Goal: Task Accomplishment & Management: Manage account settings

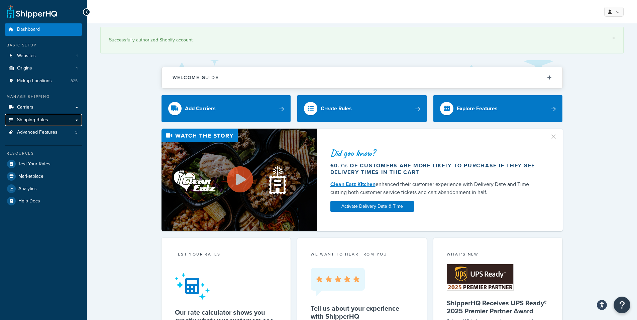
click at [21, 120] on span "Shipping Rules" at bounding box center [32, 120] width 31 height 6
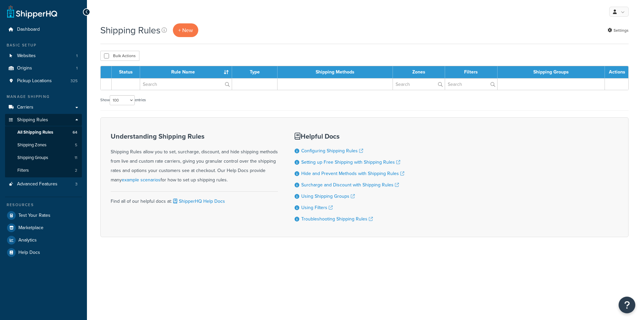
select select "100"
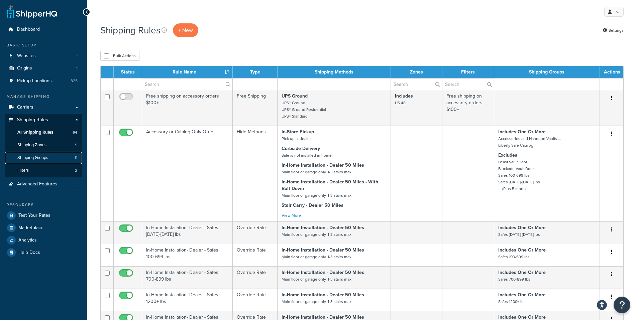
click at [46, 158] on span "Shipping Groups" at bounding box center [32, 158] width 31 height 6
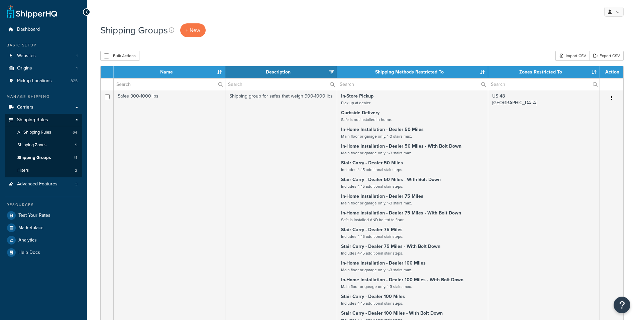
select select "15"
click at [37, 146] on span "Shipping Zones" at bounding box center [31, 145] width 29 height 6
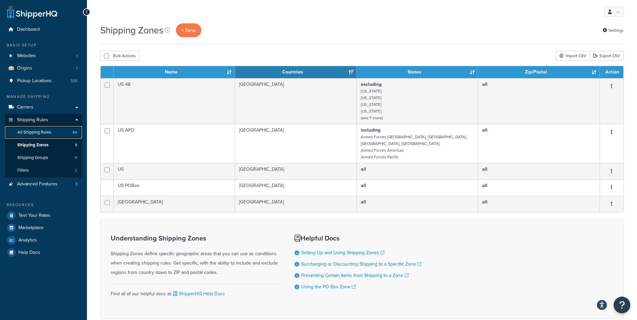
click at [40, 134] on span "All Shipping Rules" at bounding box center [34, 133] width 34 height 6
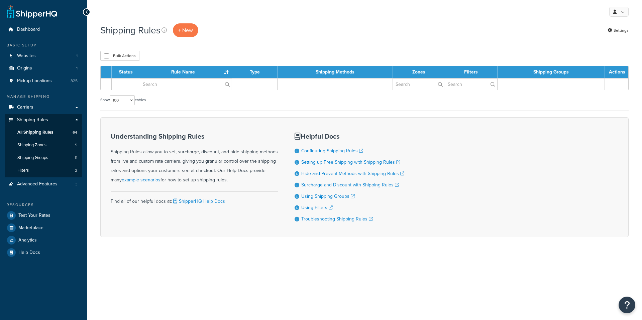
select select "100"
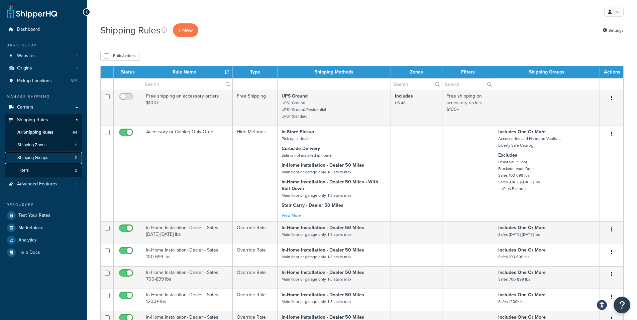
click at [44, 159] on span "Shipping Groups" at bounding box center [32, 158] width 31 height 6
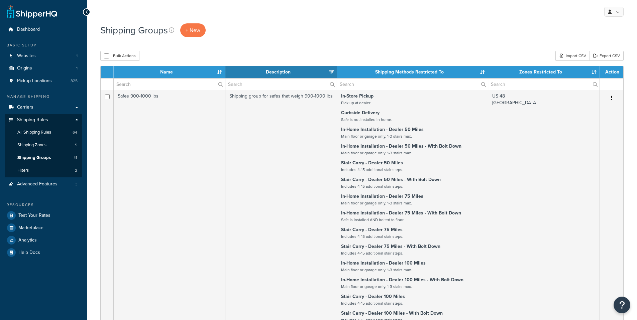
select select "15"
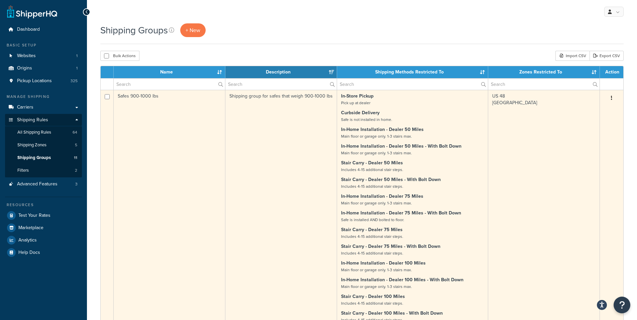
click at [610, 98] on button "button" at bounding box center [611, 98] width 9 height 11
click at [576, 109] on link "Edit" at bounding box center [584, 112] width 53 height 14
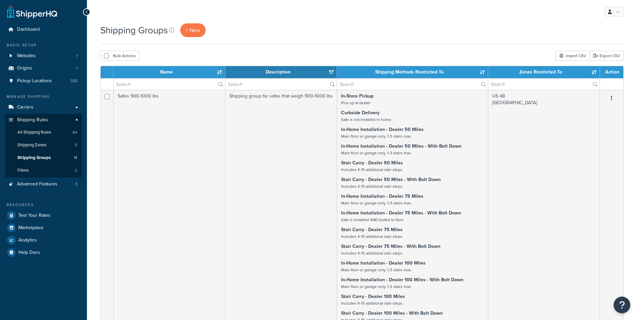
select select "15"
click at [42, 147] on span "Shipping Zones" at bounding box center [31, 145] width 29 height 6
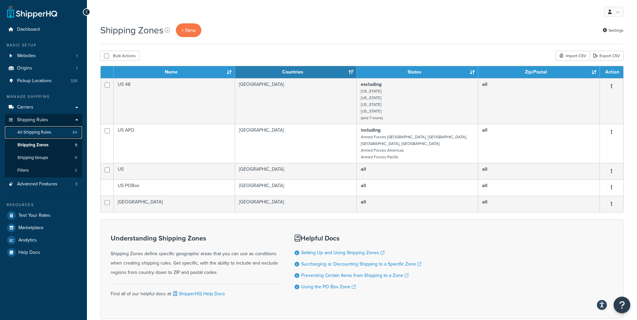
click at [47, 136] on link "All Shipping Rules 64" at bounding box center [43, 132] width 77 height 12
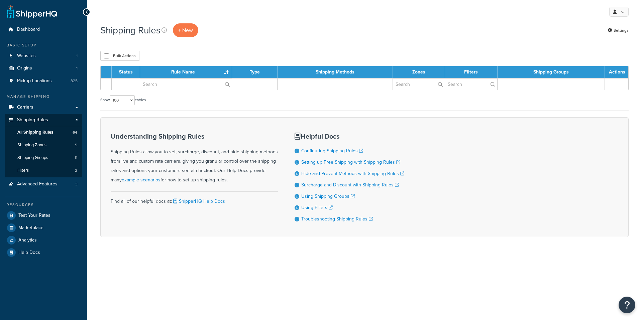
select select "100"
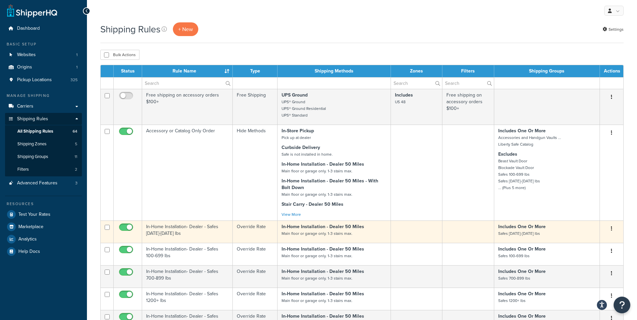
scroll to position [1, 0]
click at [613, 229] on button "button" at bounding box center [611, 228] width 9 height 11
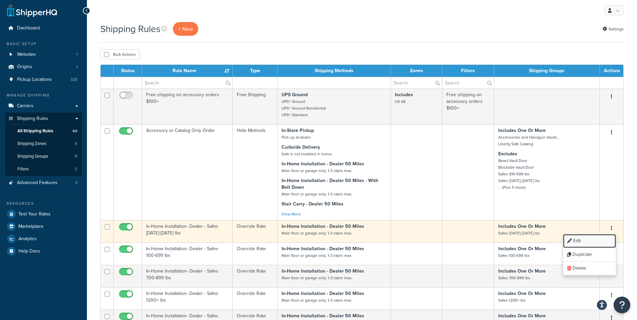
click at [579, 241] on link "Edit" at bounding box center [589, 241] width 53 height 14
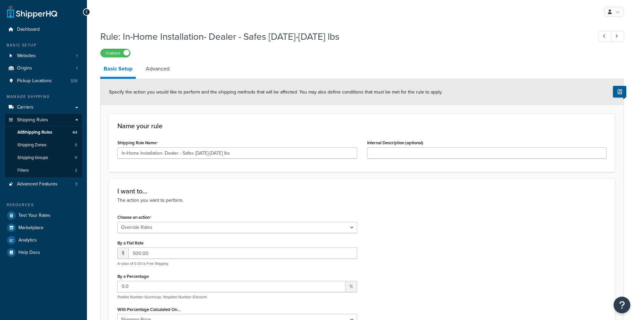
select select "OVERRIDE"
select select "ITEM"
click at [617, 37] on icon at bounding box center [616, 36] width 3 height 4
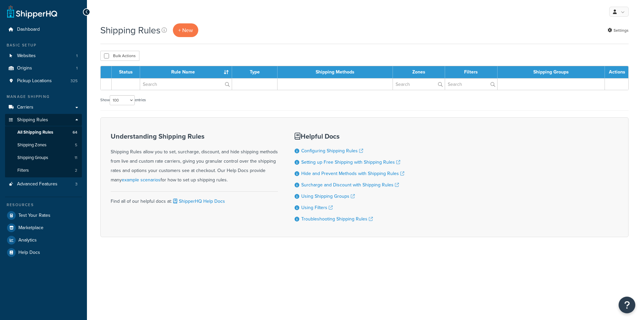
select select "100"
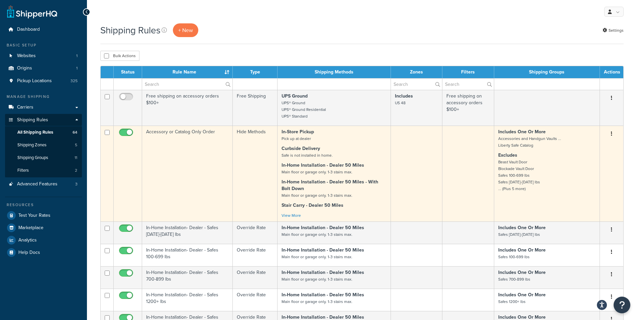
scroll to position [60, 0]
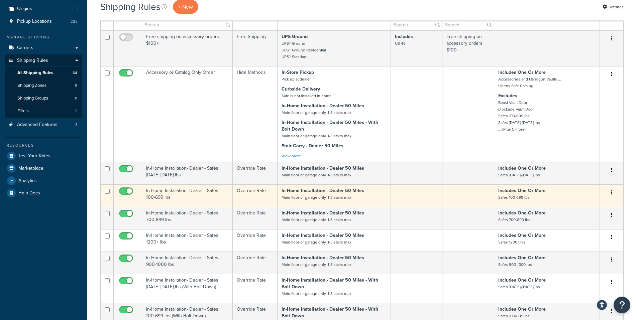
click at [613, 194] on button "button" at bounding box center [611, 193] width 9 height 11
click at [572, 208] on link "Edit" at bounding box center [589, 206] width 53 height 14
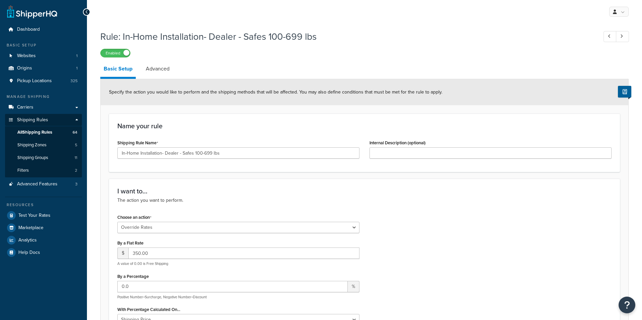
select select "OVERRIDE"
select select "ITEM"
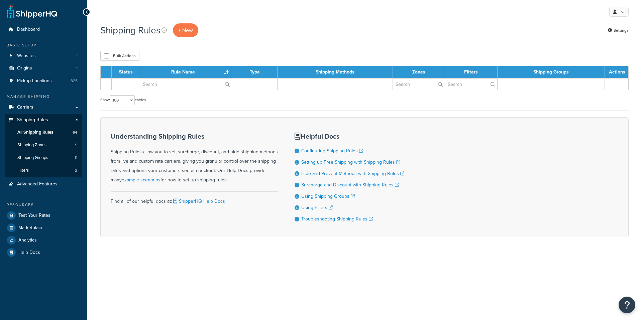
select select "100"
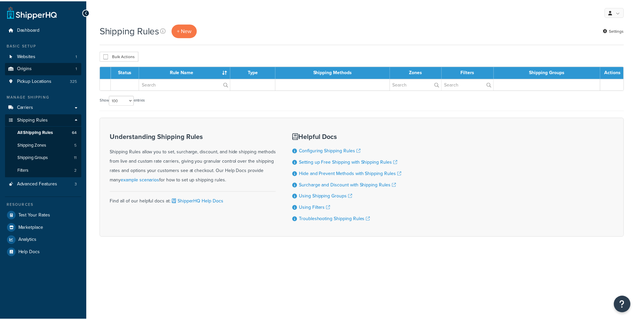
scroll to position [60, 0]
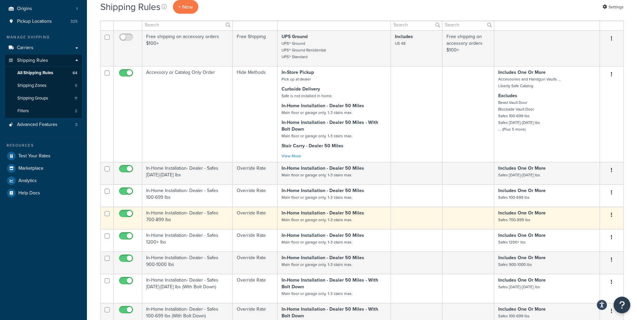
click at [615, 216] on button "button" at bounding box center [611, 215] width 9 height 11
click at [575, 230] on link "Edit" at bounding box center [589, 228] width 53 height 14
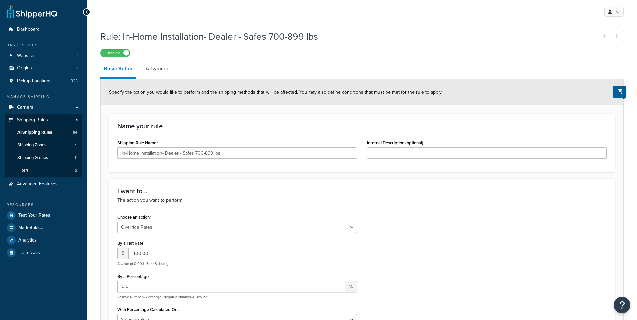
select select "OVERRIDE"
select select "ITEM"
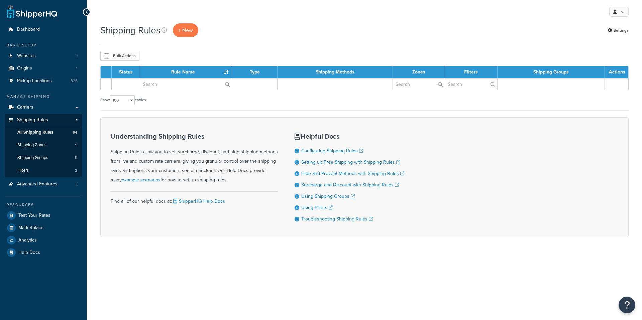
select select "100"
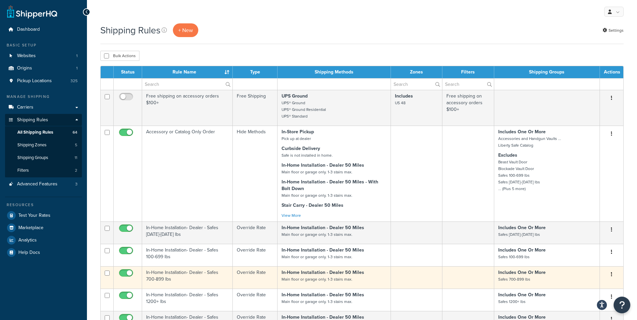
scroll to position [53, 0]
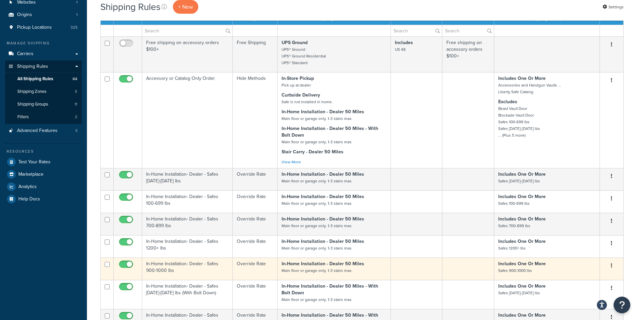
click at [611, 268] on icon "button" at bounding box center [611, 265] width 1 height 5
click at [574, 281] on link "Edit" at bounding box center [589, 279] width 53 height 14
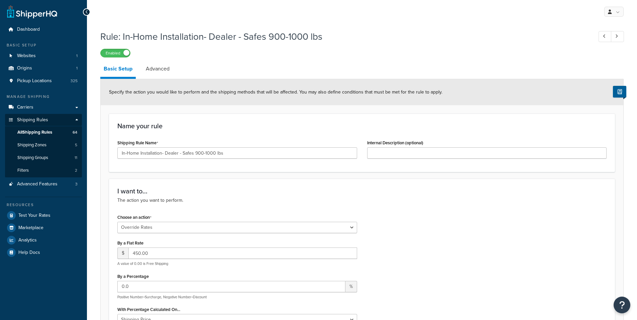
select select "OVERRIDE"
select select "ITEM"
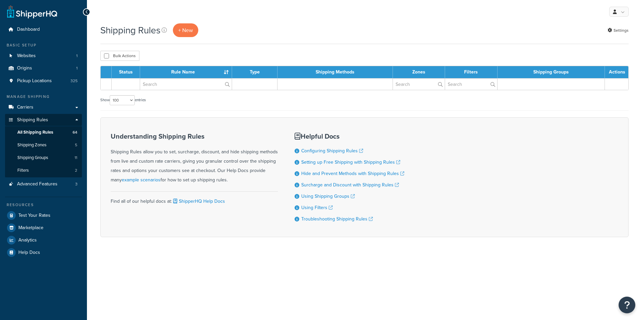
select select "100"
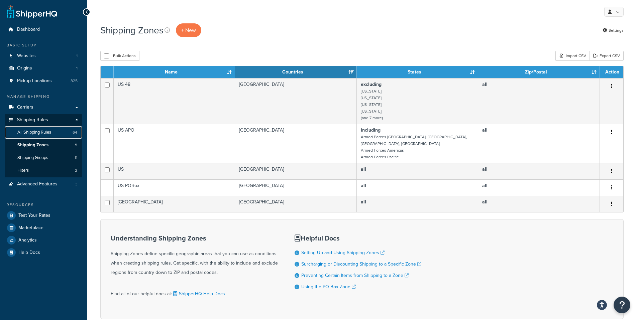
click at [44, 136] on link "All Shipping Rules 64" at bounding box center [43, 132] width 77 height 12
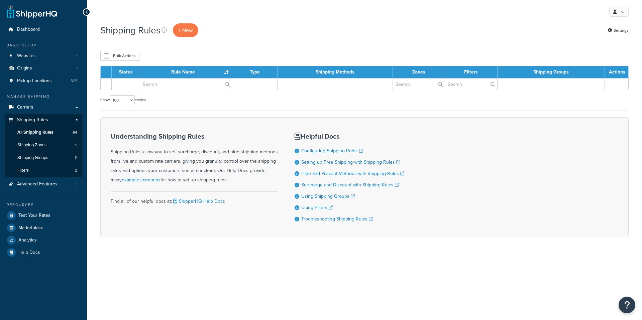
select select "100"
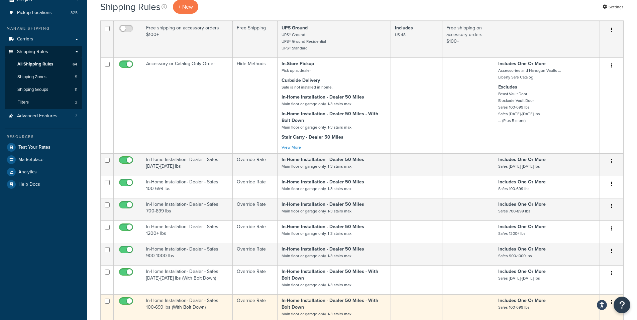
scroll to position [121, 0]
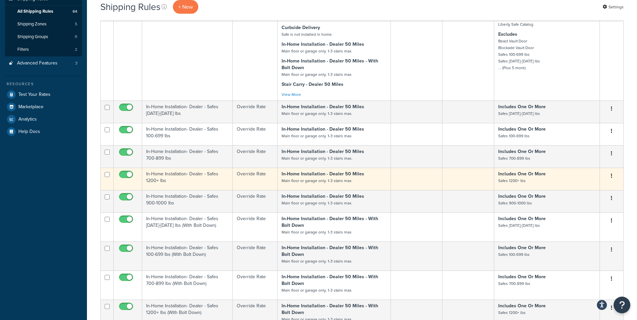
click at [612, 178] on button "button" at bounding box center [611, 176] width 9 height 11
click at [573, 192] on link "Edit" at bounding box center [589, 189] width 53 height 14
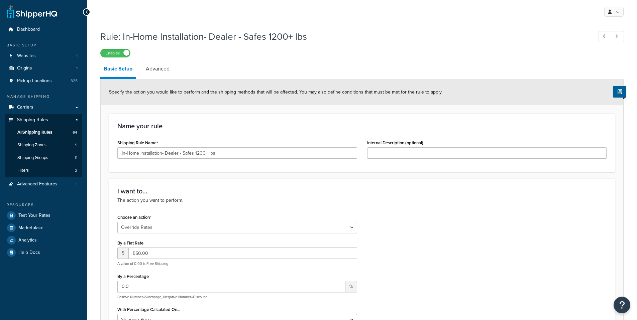
select select "OVERRIDE"
select select "ITEM"
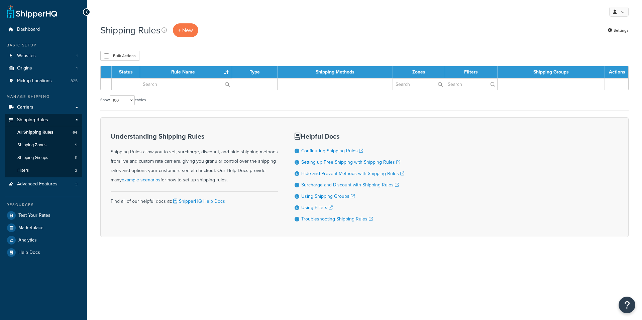
select select "100"
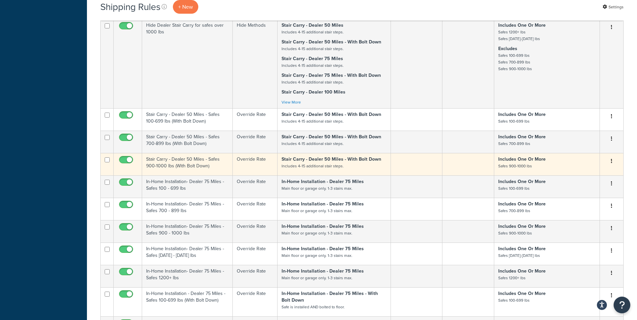
scroll to position [615, 0]
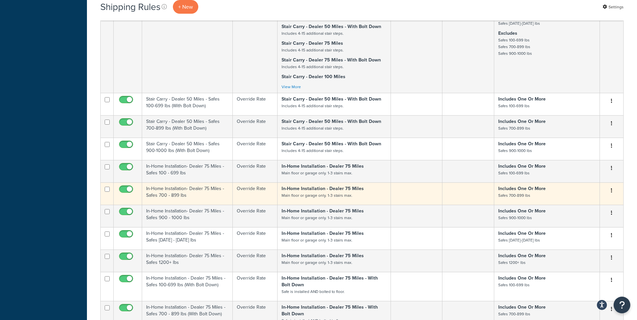
click at [612, 193] on icon "button" at bounding box center [611, 190] width 1 height 5
click at [573, 207] on link "Edit" at bounding box center [589, 204] width 53 height 14
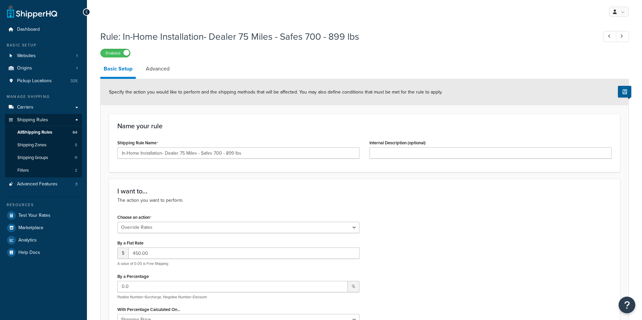
select select "OVERRIDE"
select select "ITEM"
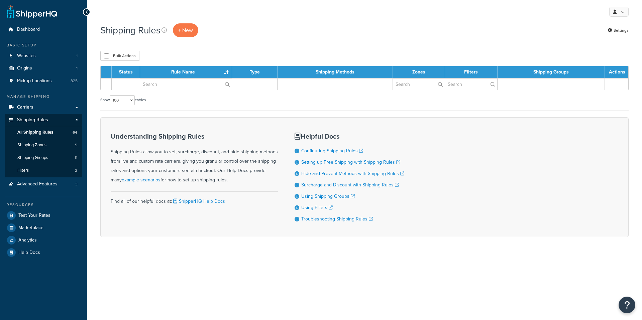
select select "100"
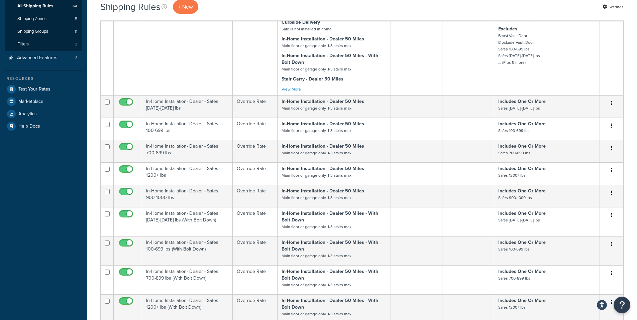
scroll to position [127, 0]
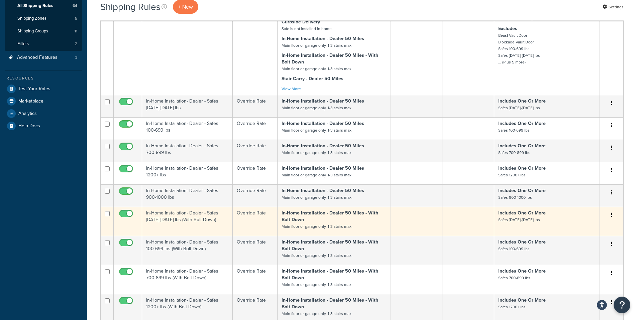
click at [611, 217] on icon "button" at bounding box center [611, 215] width 1 height 5
click at [586, 231] on link "Edit" at bounding box center [589, 228] width 53 height 14
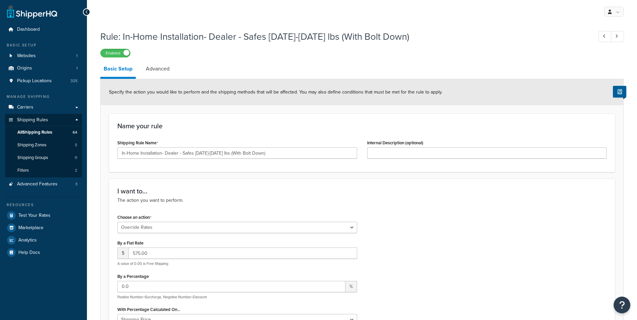
select select "OVERRIDE"
select select "ITEM"
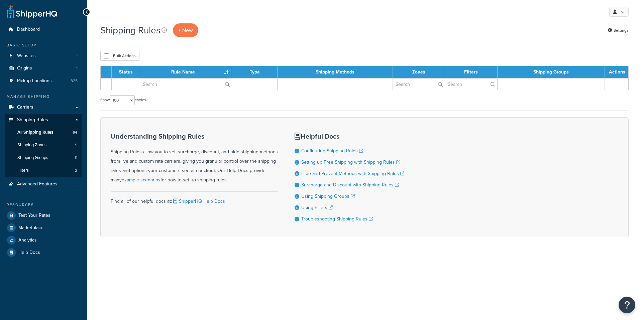
select select "100"
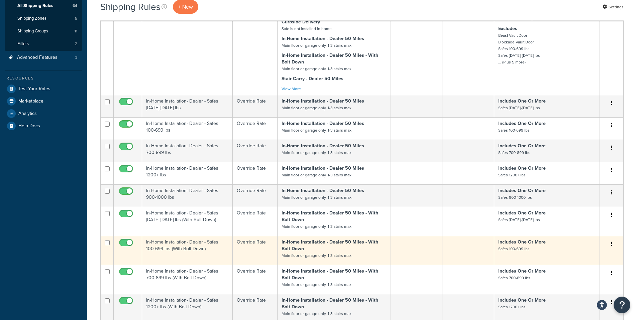
click at [612, 246] on button "button" at bounding box center [611, 244] width 9 height 11
click at [582, 260] on link "Edit" at bounding box center [589, 257] width 53 height 14
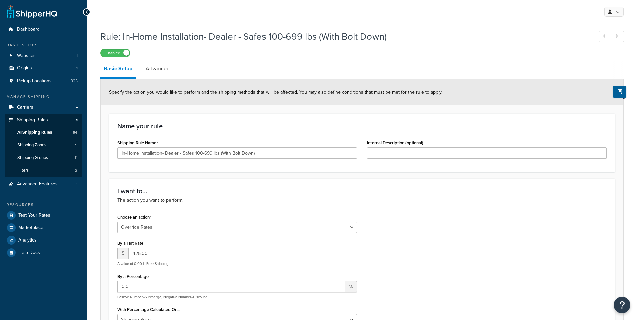
select select "OVERRIDE"
select select "ITEM"
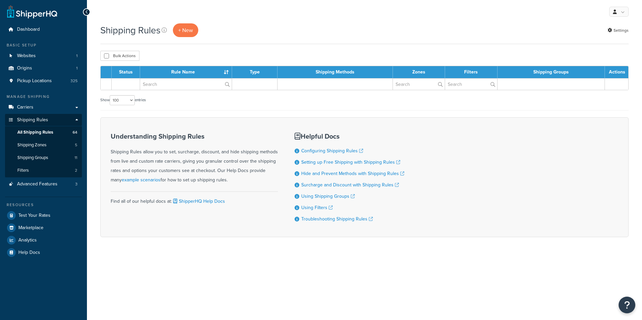
select select "100"
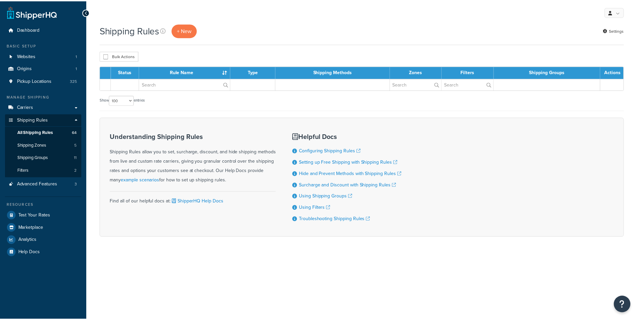
scroll to position [127, 0]
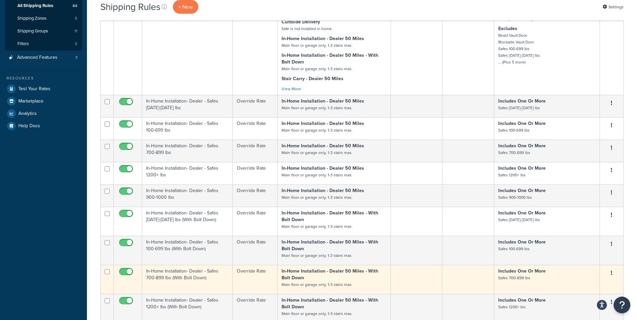
click at [612, 275] on button "button" at bounding box center [611, 273] width 9 height 11
click at [584, 288] on link "Edit" at bounding box center [589, 286] width 53 height 14
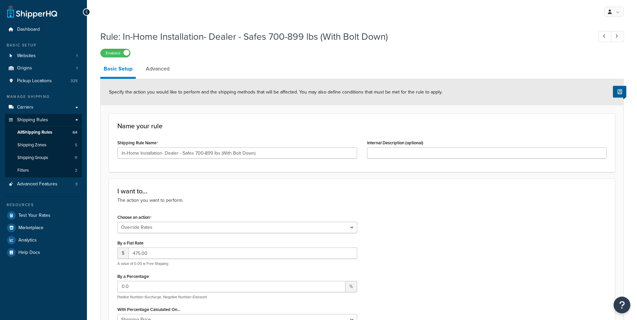
select select "OVERRIDE"
select select "ITEM"
click at [87, 13] on icon at bounding box center [86, 12] width 3 height 5
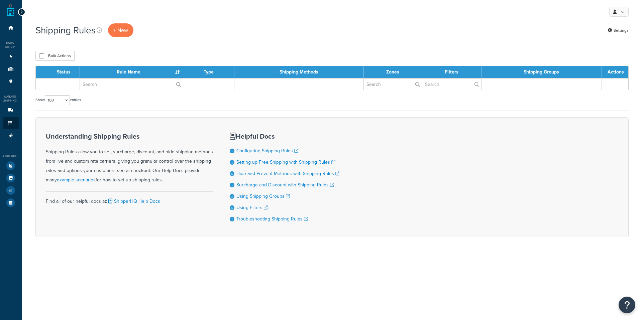
select select "100"
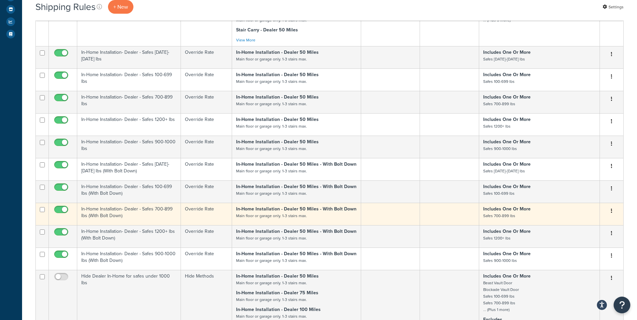
scroll to position [170, 0]
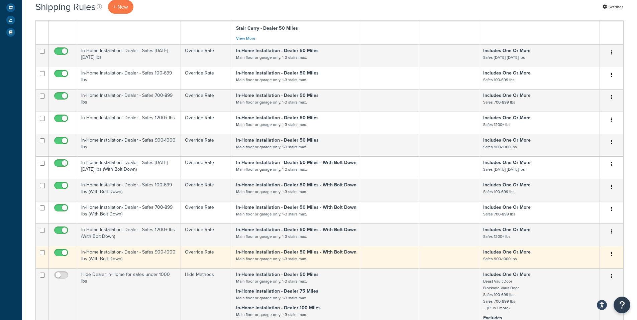
click at [612, 256] on icon "button" at bounding box center [611, 254] width 1 height 5
click at [583, 268] on link "Edit" at bounding box center [589, 267] width 53 height 14
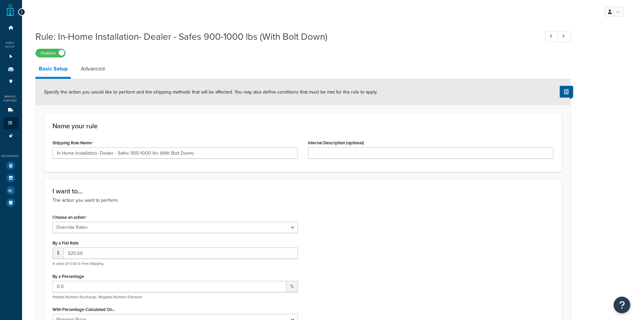
select select "OVERRIDE"
select select "ITEM"
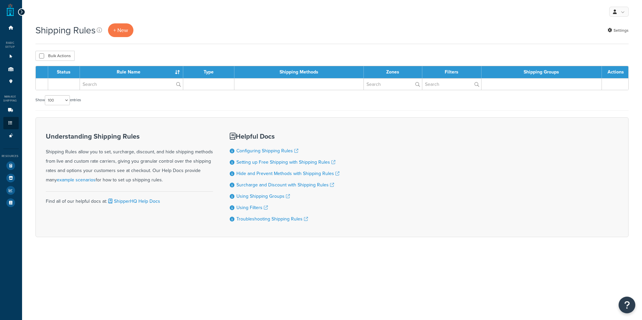
select select "100"
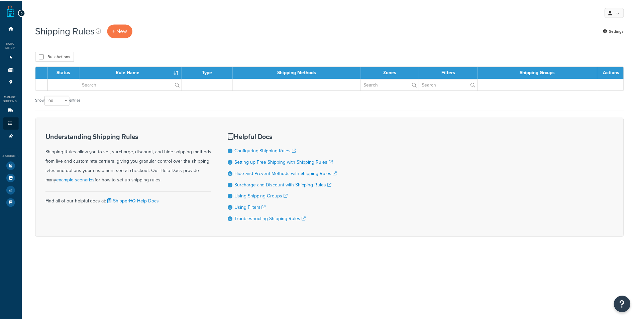
scroll to position [170, 0]
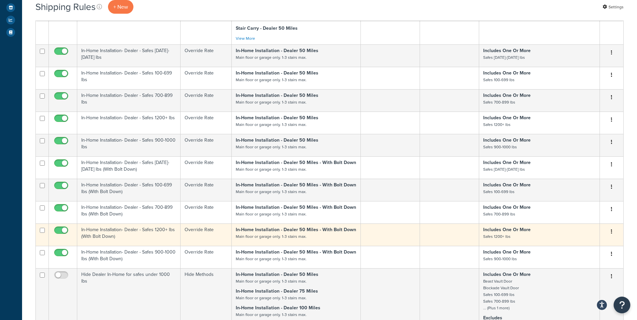
click at [610, 234] on button "button" at bounding box center [611, 232] width 9 height 11
click at [581, 247] on link "Edit" at bounding box center [589, 245] width 53 height 14
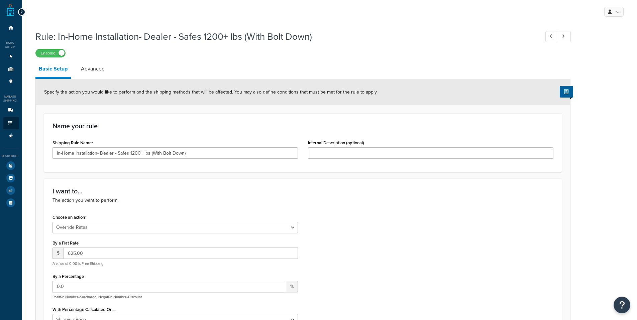
select select "OVERRIDE"
select select "ITEM"
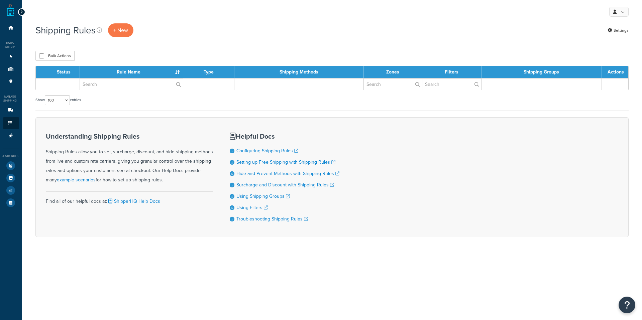
select select "100"
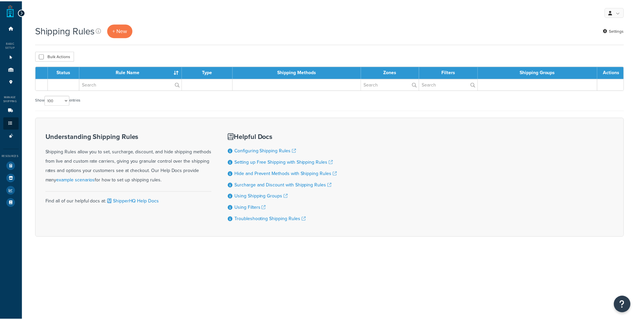
scroll to position [170, 0]
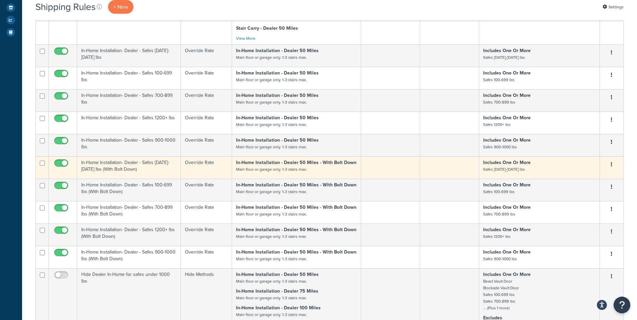
click at [611, 166] on icon "button" at bounding box center [611, 164] width 1 height 5
click at [570, 178] on icon at bounding box center [569, 177] width 5 height 5
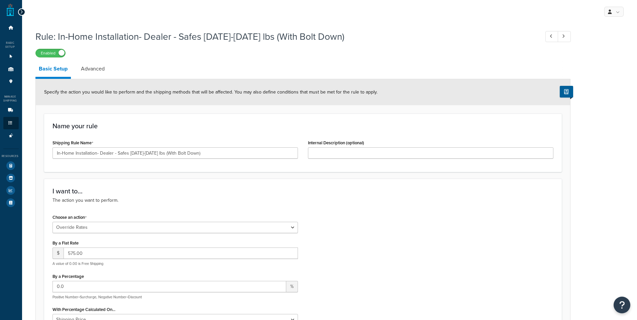
select select "OVERRIDE"
select select "ITEM"
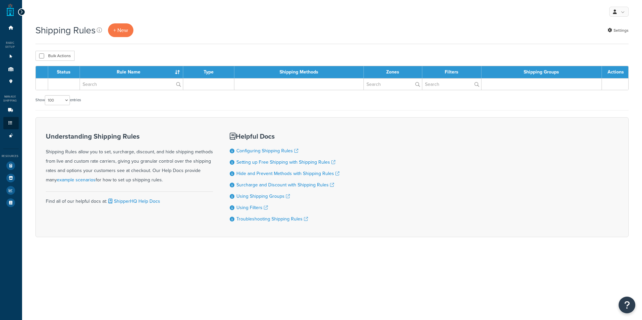
select select "100"
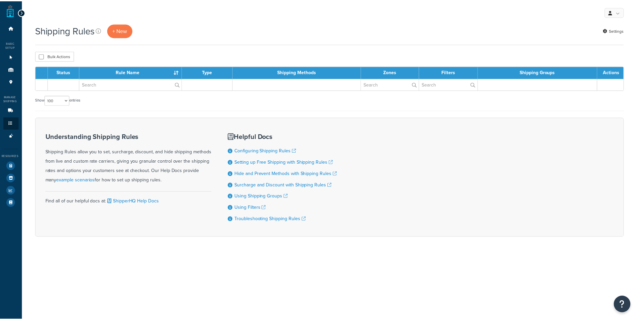
scroll to position [170, 0]
